Goal: Information Seeking & Learning: Learn about a topic

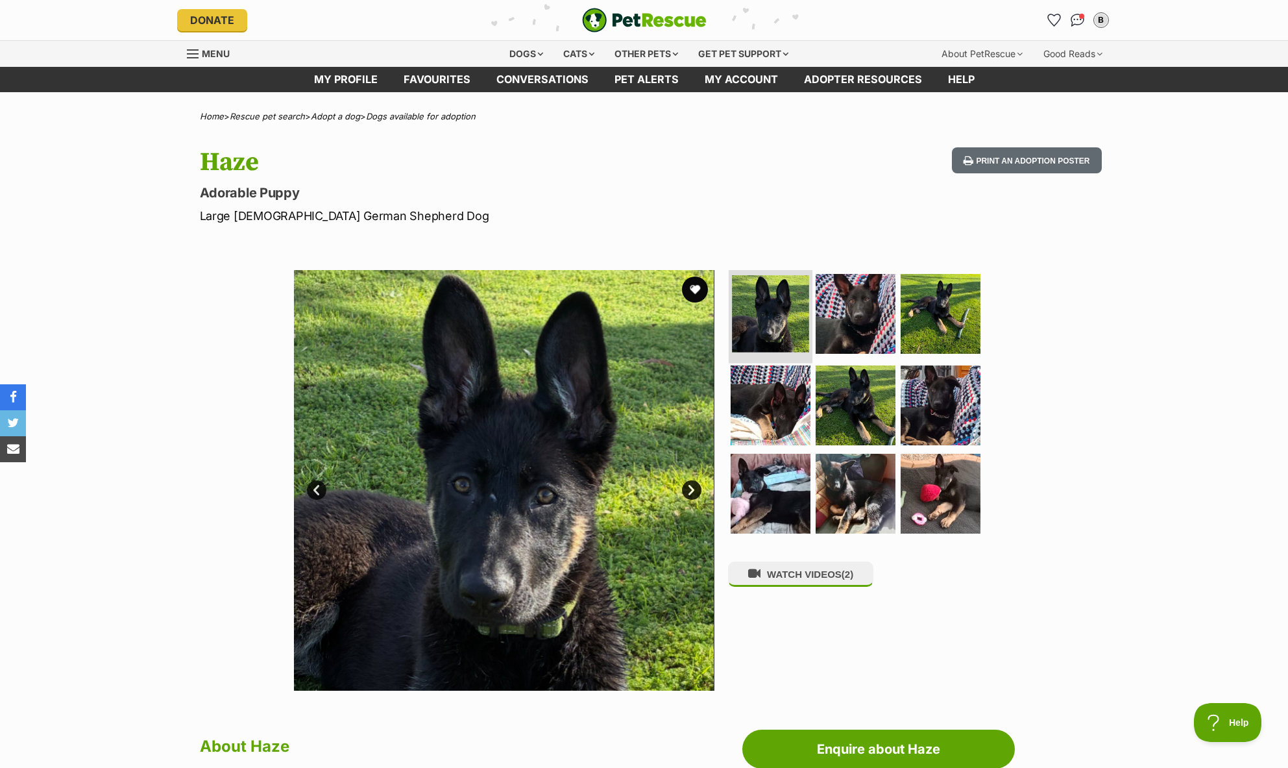
click at [772, 303] on img at bounding box center [770, 313] width 77 height 77
click at [862, 309] on img at bounding box center [856, 313] width 84 height 84
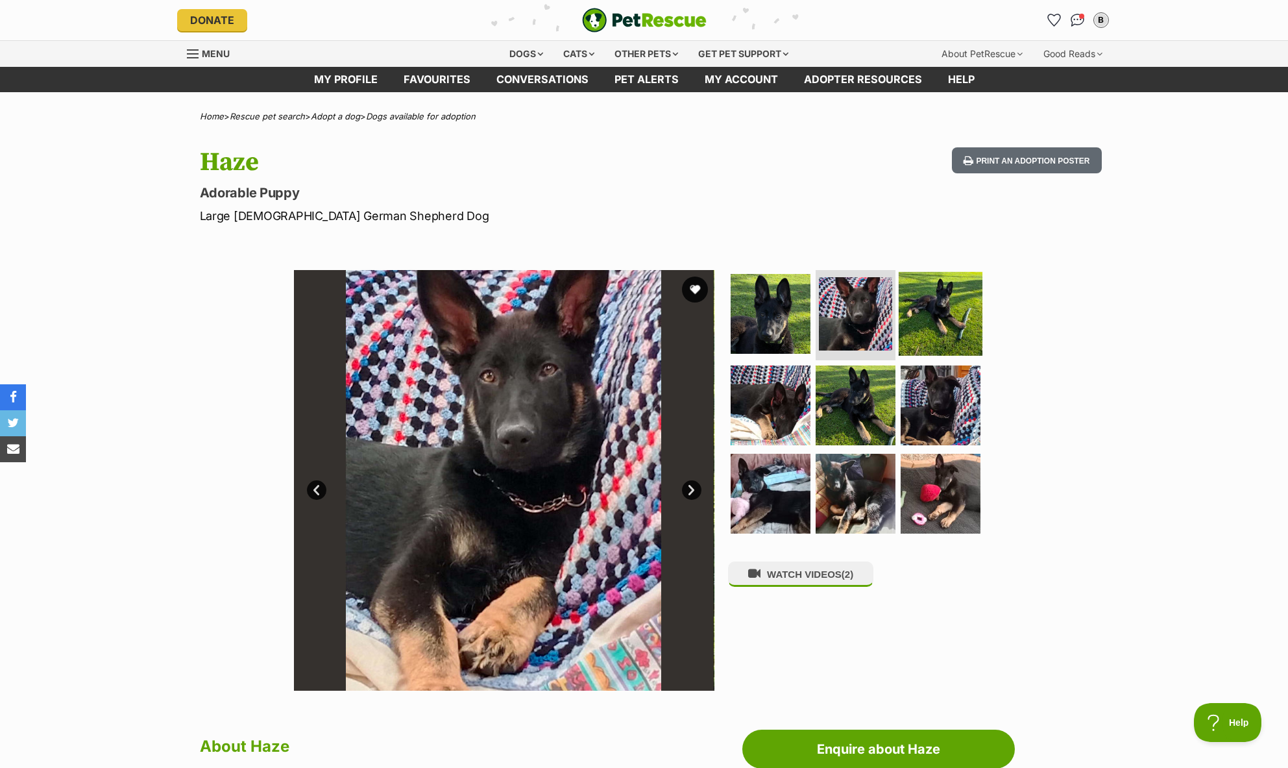
click at [926, 302] on img at bounding box center [941, 313] width 84 height 84
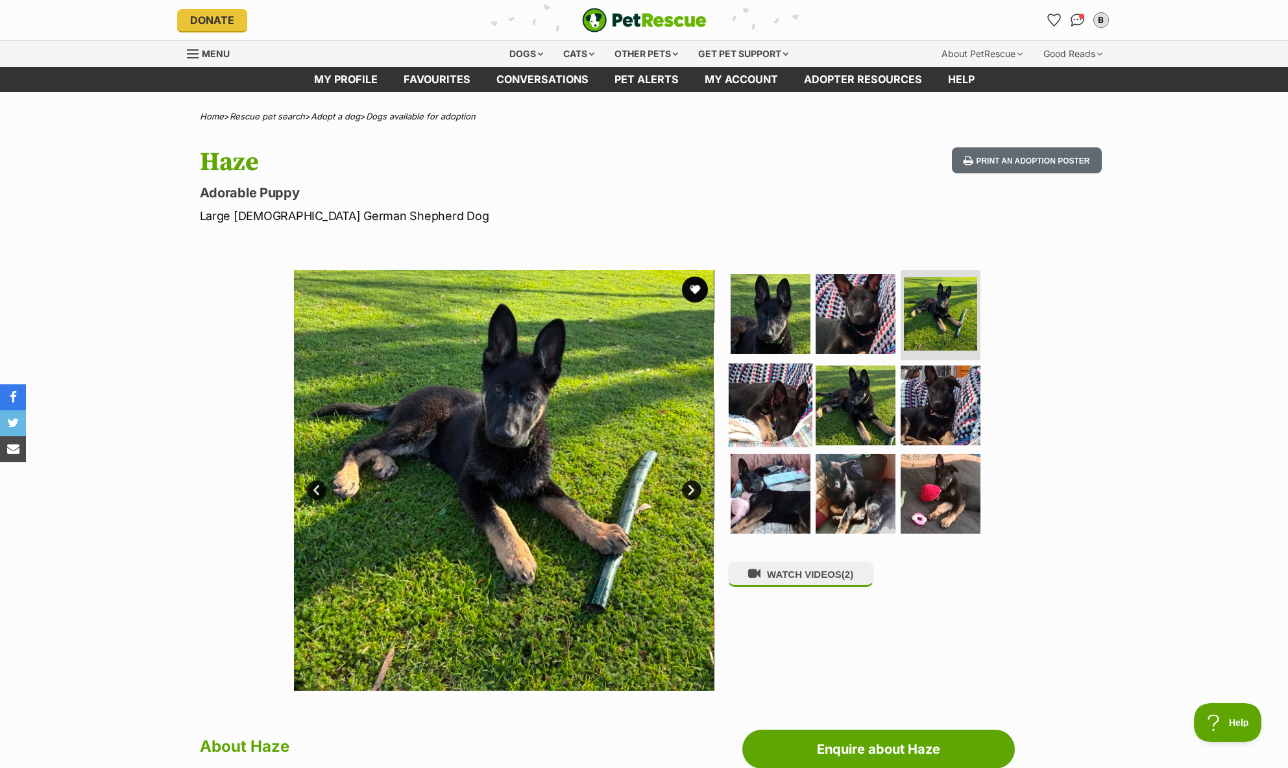
click at [745, 408] on img at bounding box center [771, 405] width 84 height 84
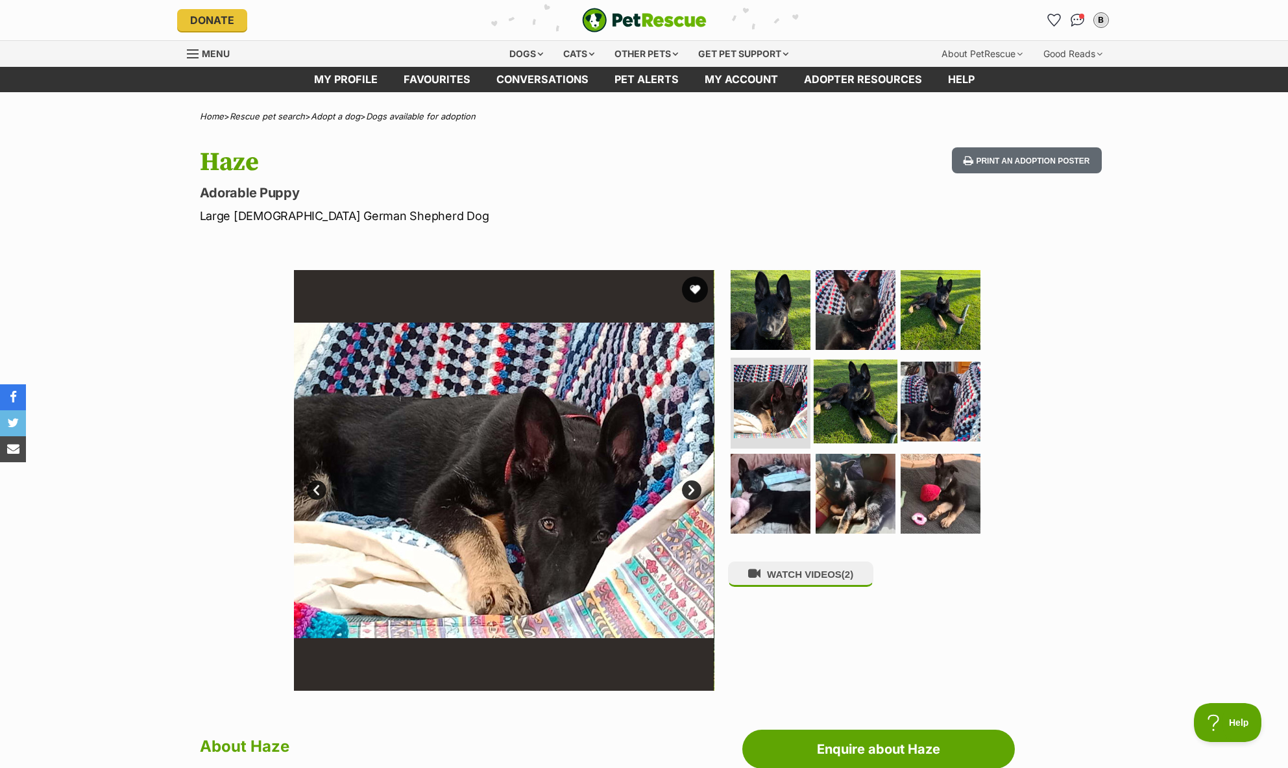
click at [851, 405] on img at bounding box center [856, 401] width 84 height 84
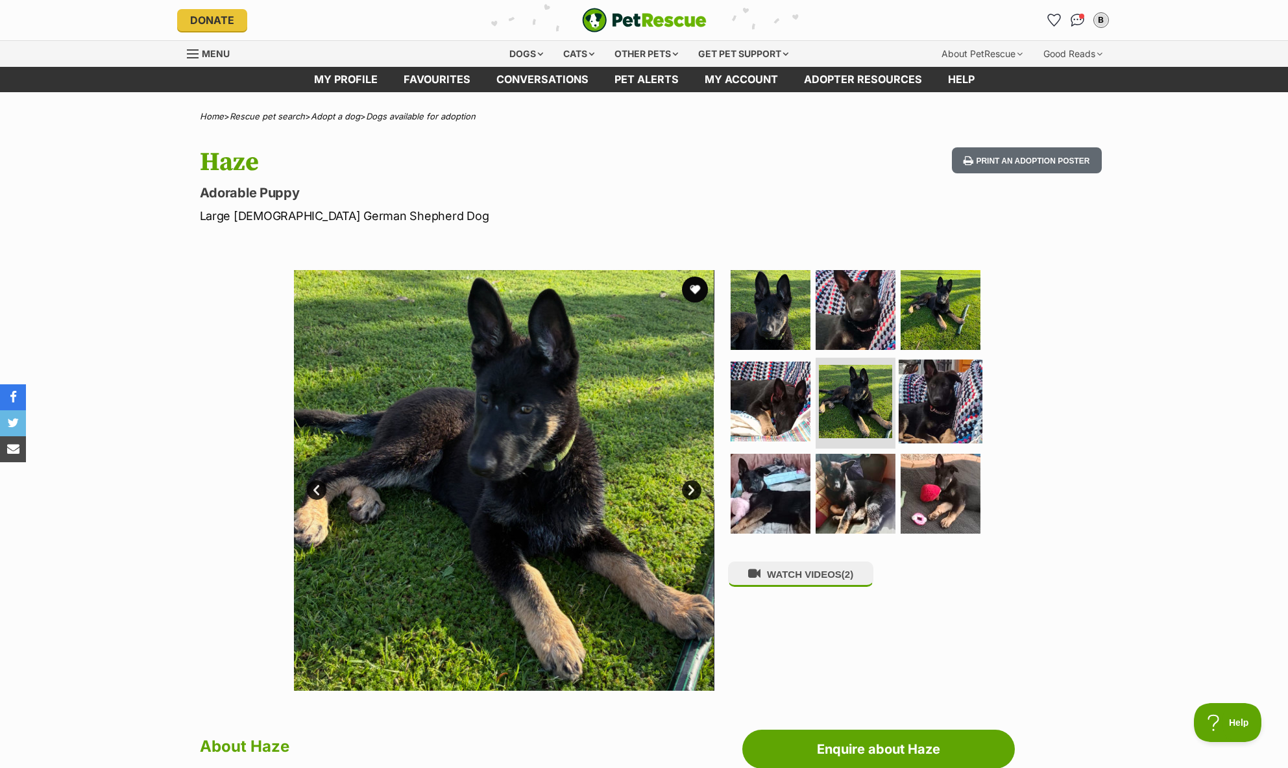
click at [947, 405] on img at bounding box center [941, 401] width 84 height 84
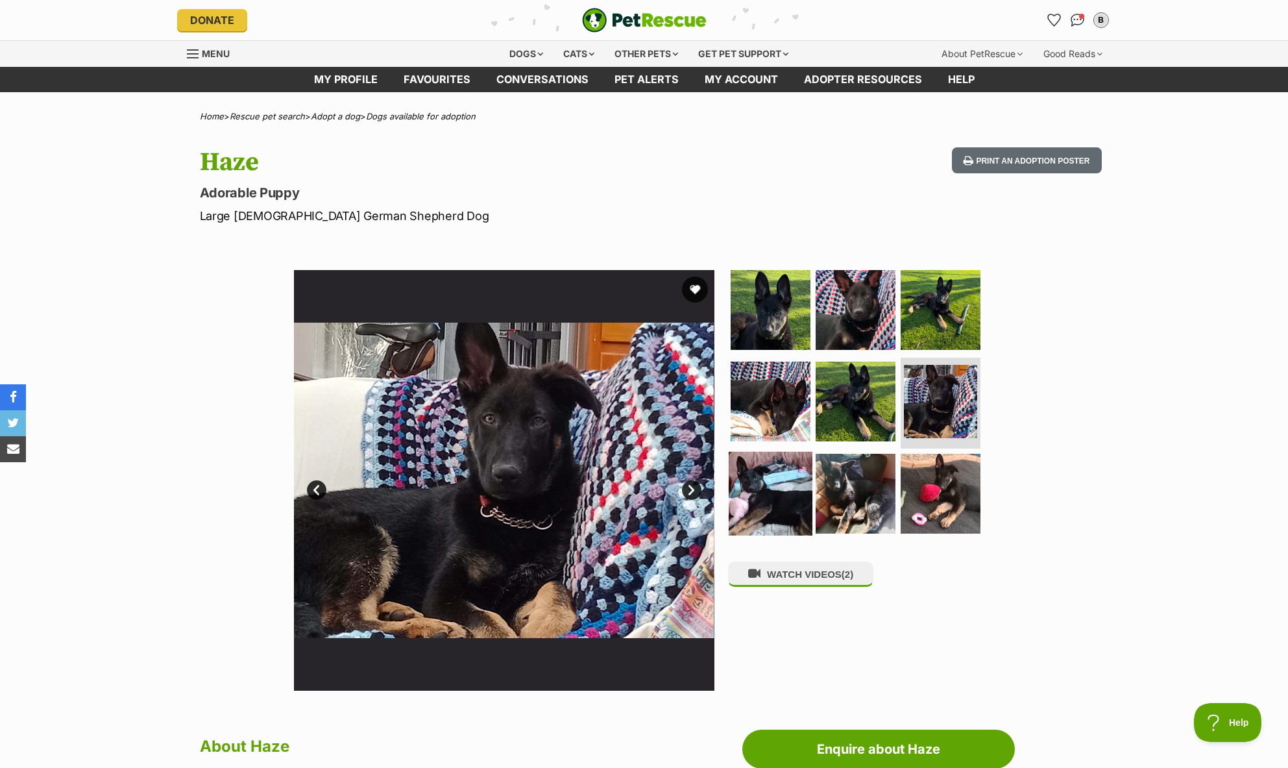
click at [739, 505] on img at bounding box center [771, 494] width 84 height 84
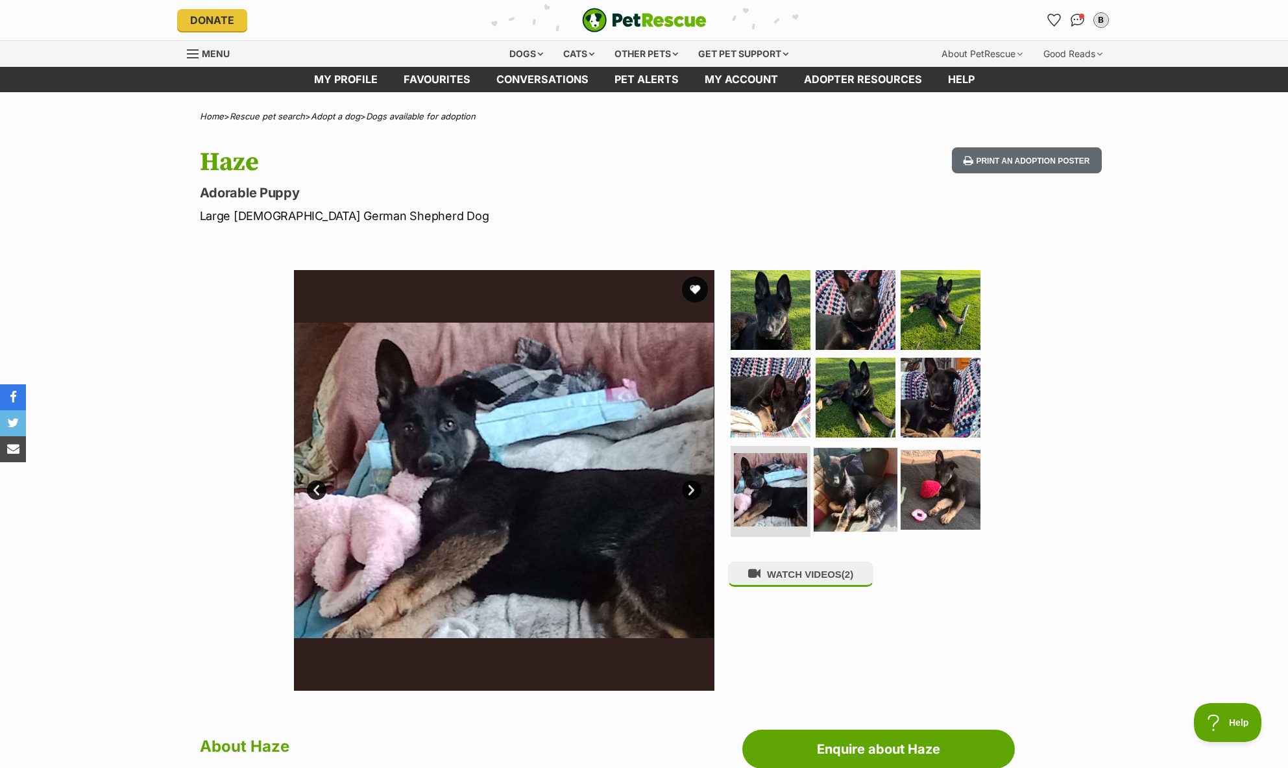
click at [875, 504] on img at bounding box center [856, 490] width 84 height 84
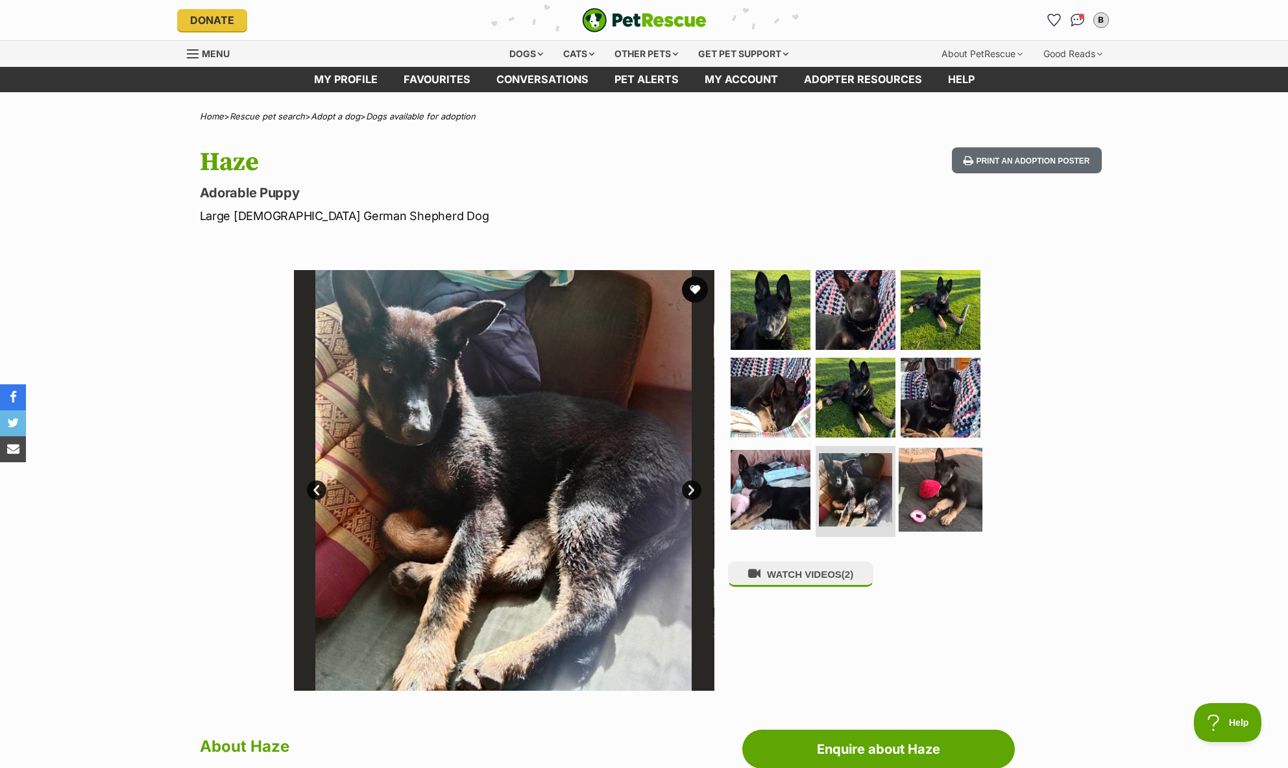
click at [928, 502] on img at bounding box center [941, 490] width 84 height 84
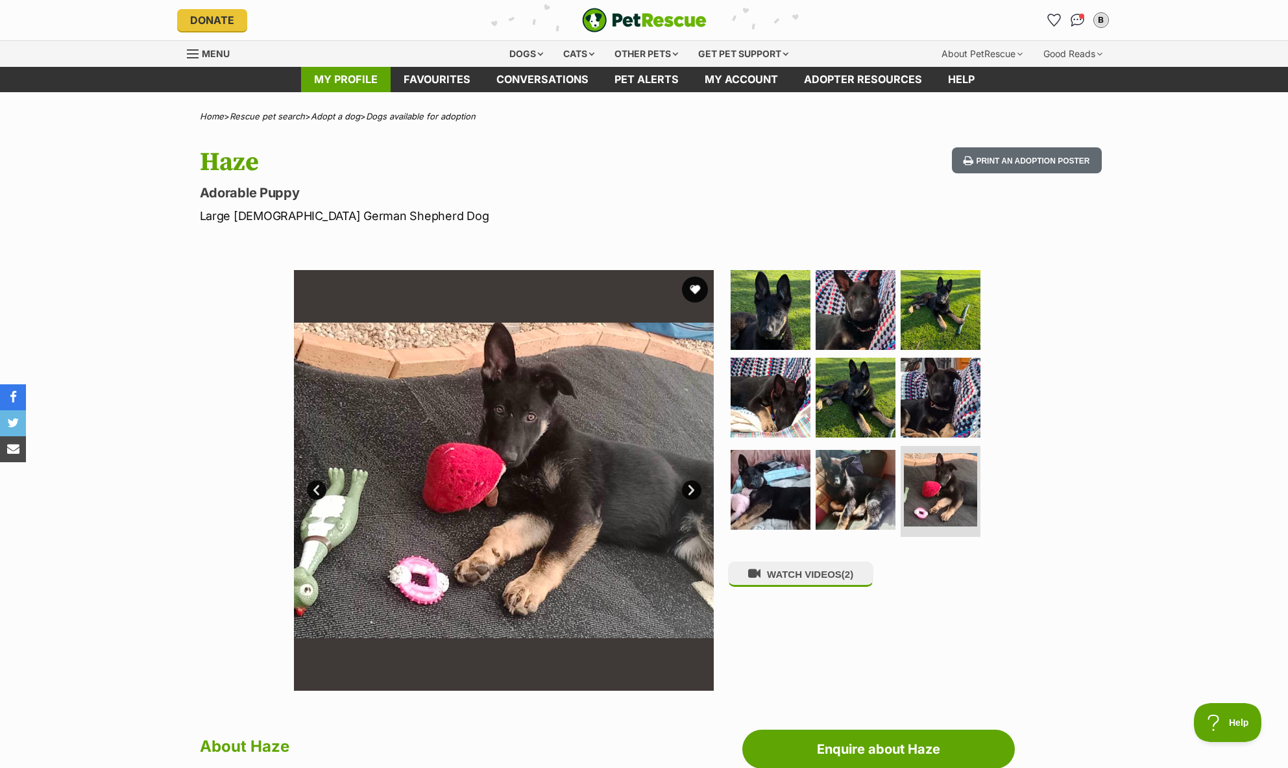
click at [338, 89] on link "My profile" at bounding box center [346, 79] width 90 height 25
